Goal: Use online tool/utility: Use online tool/utility

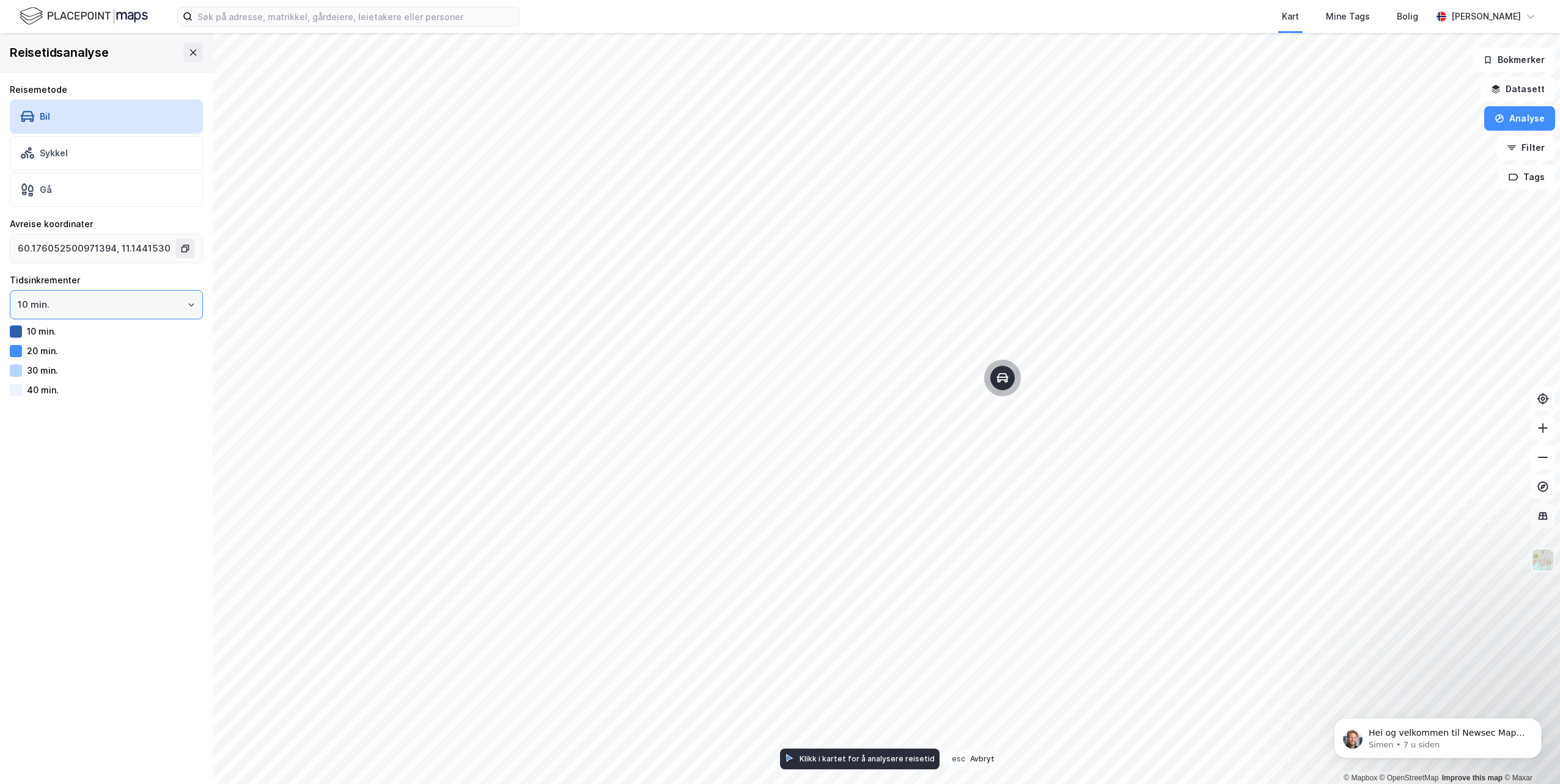
click at [68, 308] on input "10 min." at bounding box center [107, 304] width 192 height 28
drag, startPoint x: 68, startPoint y: 308, endPoint x: 97, endPoint y: 306, distance: 29.1
click at [97, 306] on input "10 min." at bounding box center [107, 304] width 192 height 28
drag, startPoint x: 104, startPoint y: 291, endPoint x: -11, endPoint y: 293, distance: 115.0
click at [0, 293] on html "Kart Mine Tags Bolig [PERSON_NAME] © Mapbox © OpenStreetMap Improve this map © …" at bounding box center [780, 392] width 1560 height 784
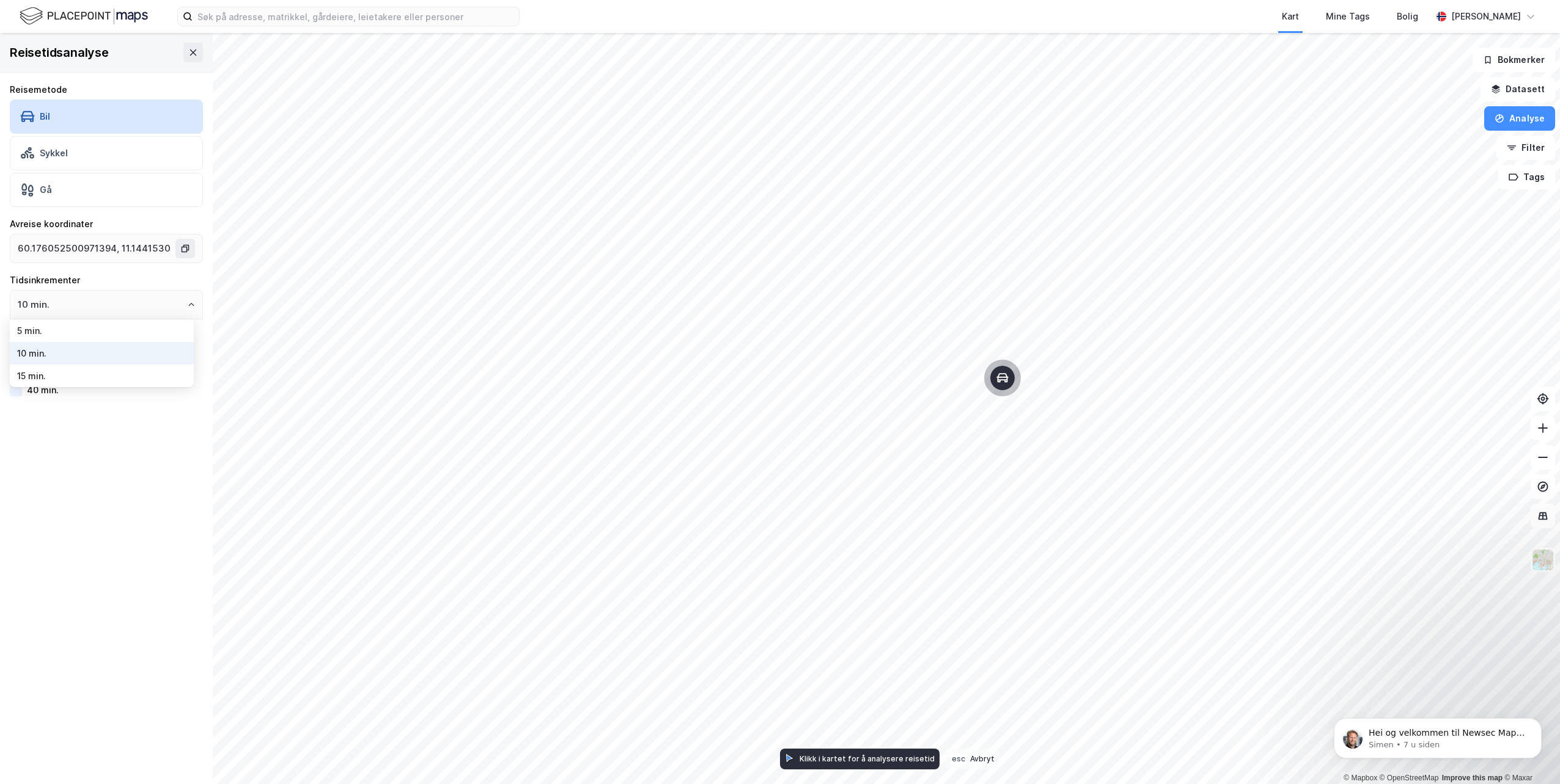
click at [147, 548] on div "Reisetidsanalyse Reisemetode Bil Sykkel Gå Avreise koordinater 60.1760525009713…" at bounding box center [107, 408] width 213 height 751
click at [24, 301] on input "10 min." at bounding box center [107, 304] width 192 height 28
drag, startPoint x: 24, startPoint y: 301, endPoint x: 73, endPoint y: 338, distance: 61.4
click at [73, 338] on li "5 min." at bounding box center [102, 331] width 184 height 23
type input "5 min."
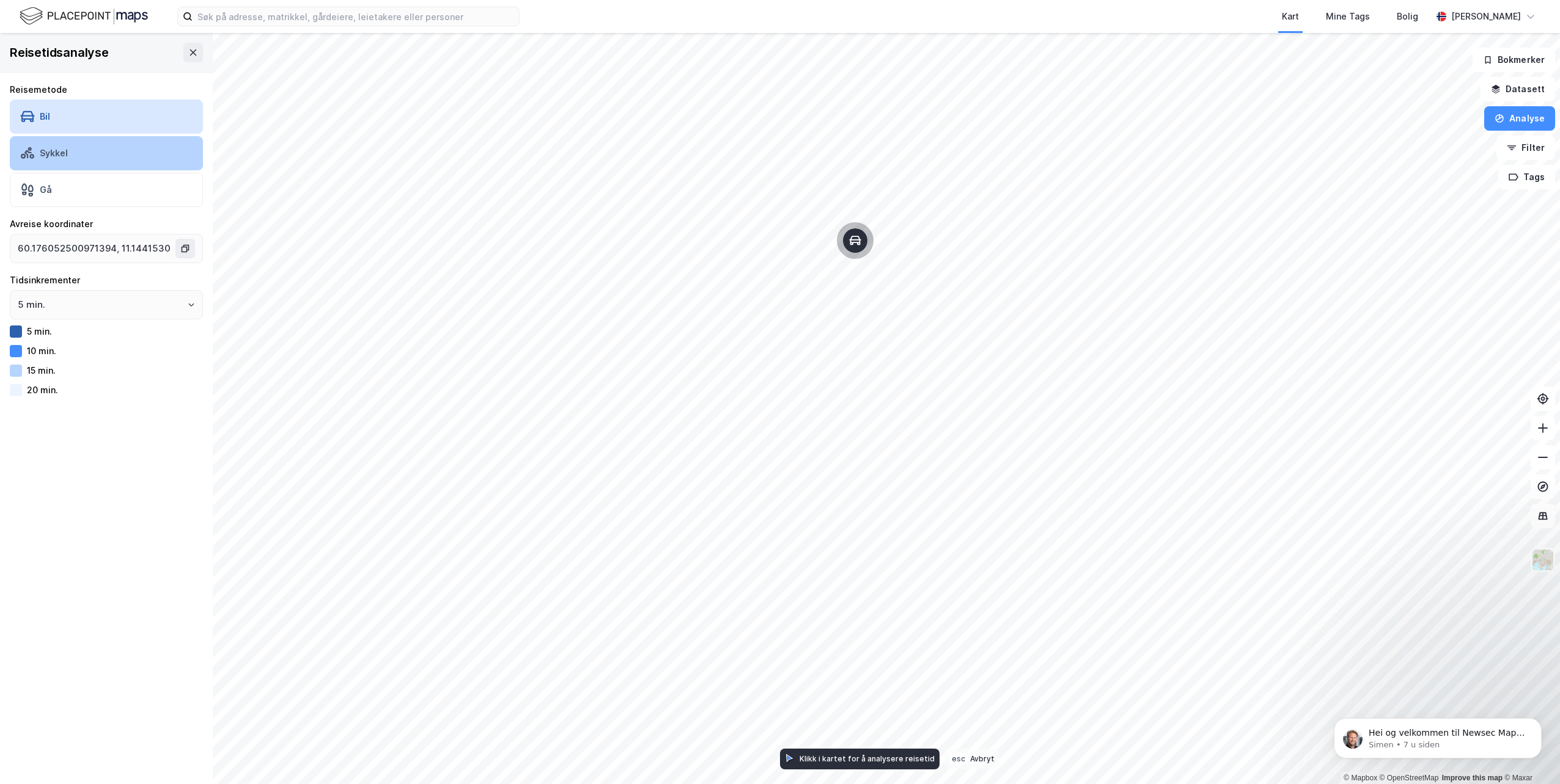
click at [41, 159] on div "Sykkel" at bounding box center [106, 154] width 193 height 35
click at [48, 124] on div "Bil" at bounding box center [106, 117] width 193 height 35
click at [51, 140] on div "Sykkel" at bounding box center [106, 154] width 193 height 35
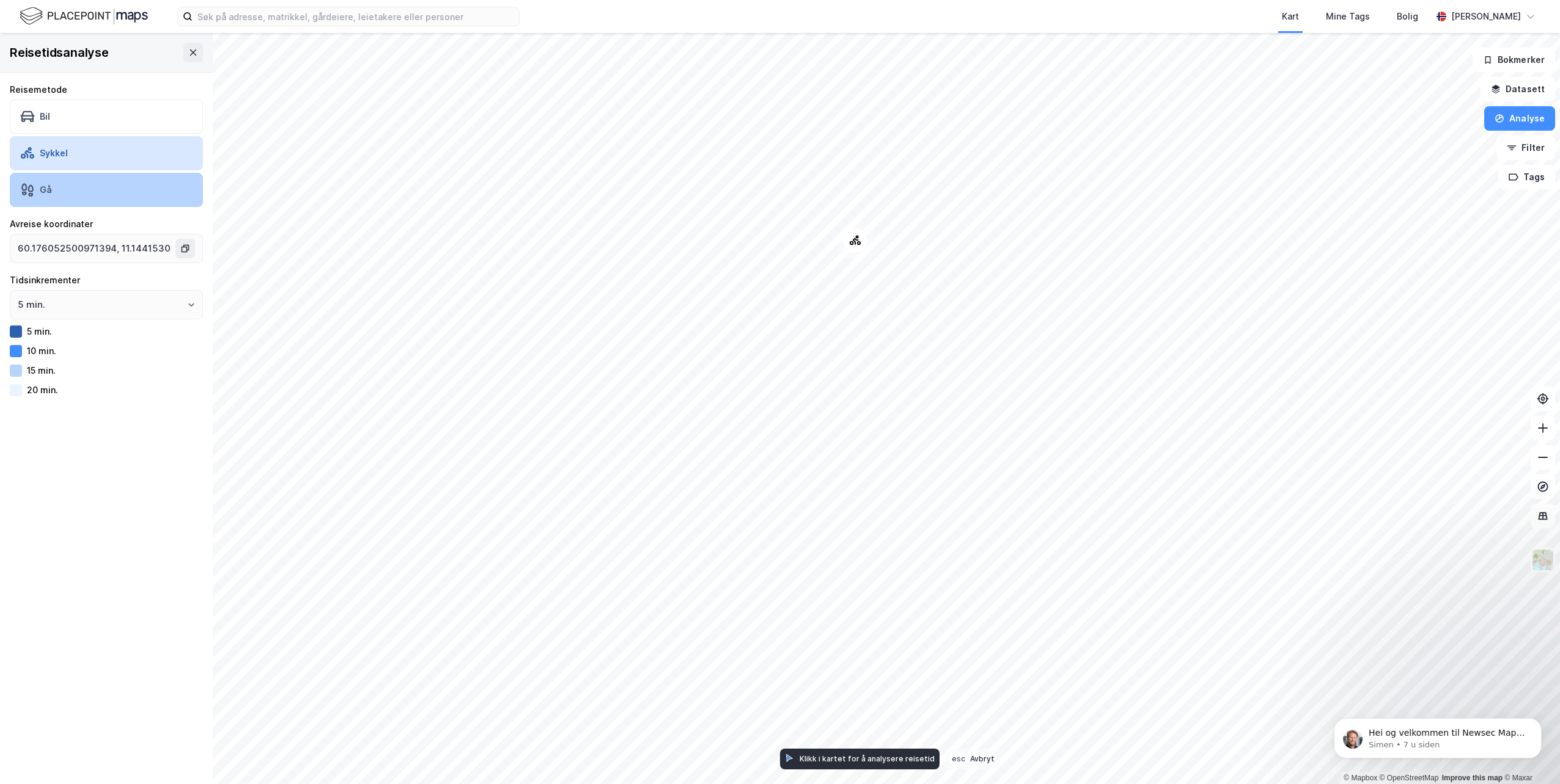
click at [67, 173] on div "Gå" at bounding box center [106, 190] width 193 height 35
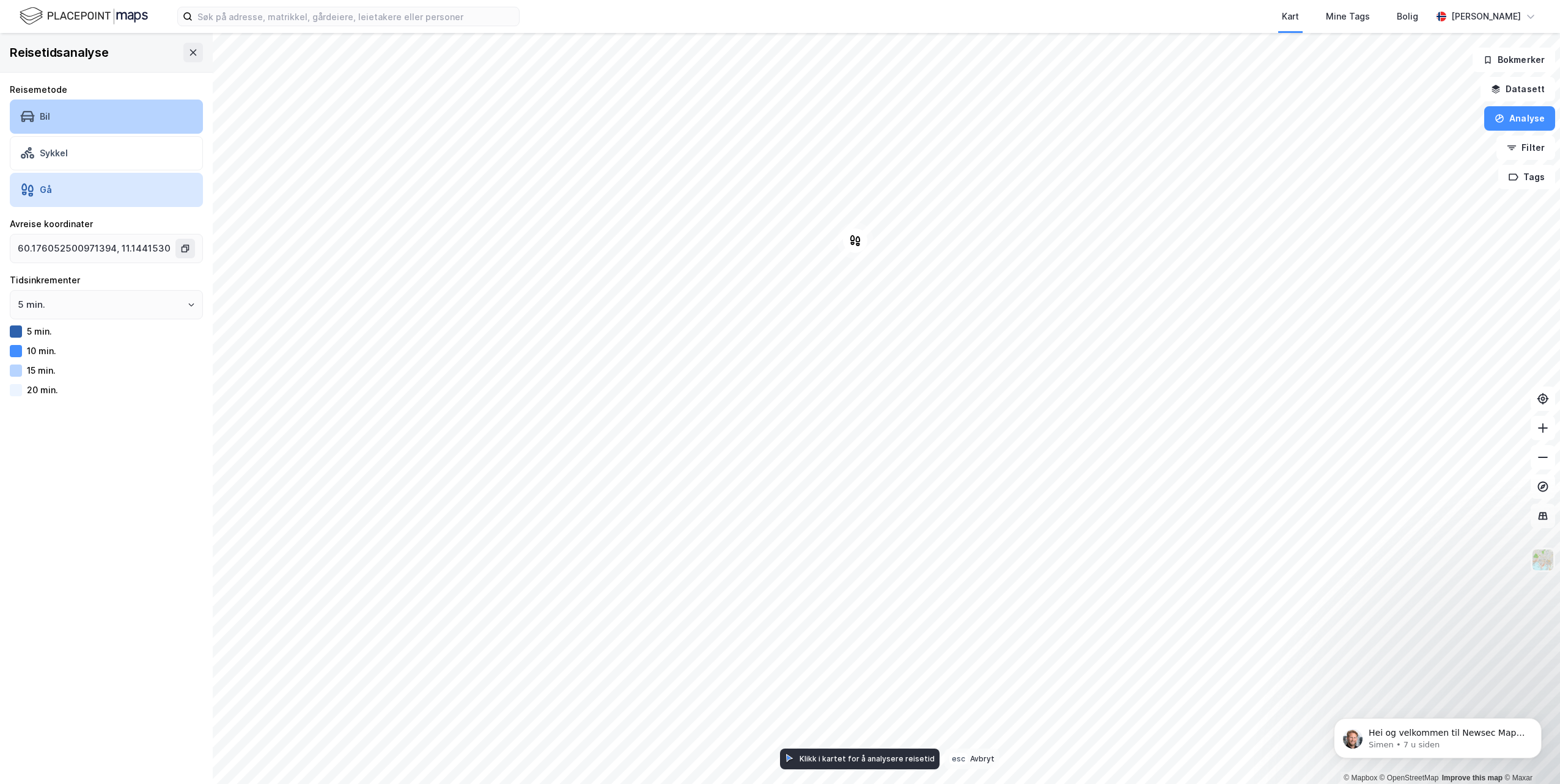
click at [64, 115] on div "Bil" at bounding box center [106, 117] width 193 height 35
